Goal: Navigation & Orientation: Find specific page/section

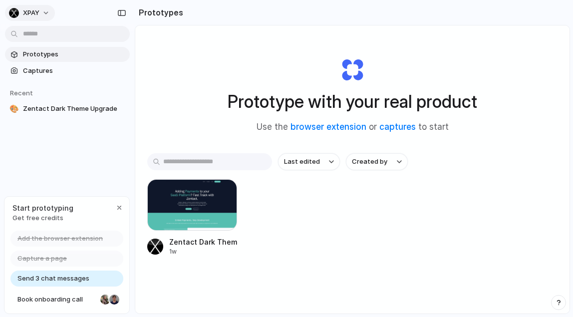
click at [39, 15] on span "XPAY" at bounding box center [31, 13] width 16 height 10
click at [231, 51] on div "Settings Invite members Change theme Sign out" at bounding box center [286, 158] width 573 height 317
click at [42, 15] on button "XPAY" at bounding box center [30, 13] width 50 height 16
click at [92, 6] on div "Settings Invite members Change theme Sign out" at bounding box center [286, 158] width 573 height 317
click at [46, 9] on button "XPAY" at bounding box center [30, 13] width 50 height 16
